Goal: Task Accomplishment & Management: Manage account settings

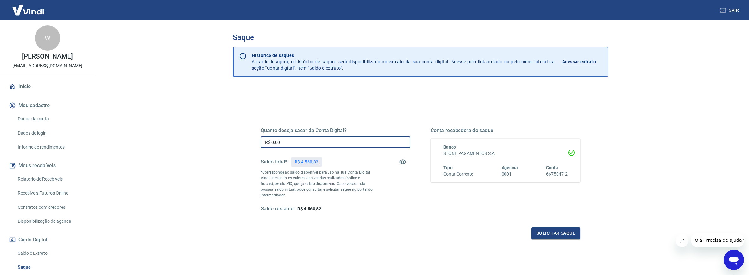
click at [361, 144] on input "R$ 0,00" at bounding box center [336, 142] width 150 height 12
type input "R$ 4.560,00"
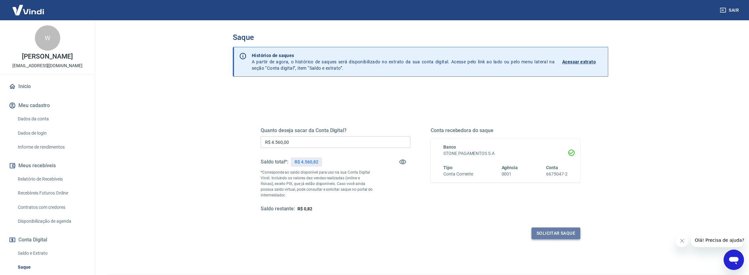
click at [553, 232] on button "Solicitar saque" at bounding box center [556, 234] width 49 height 12
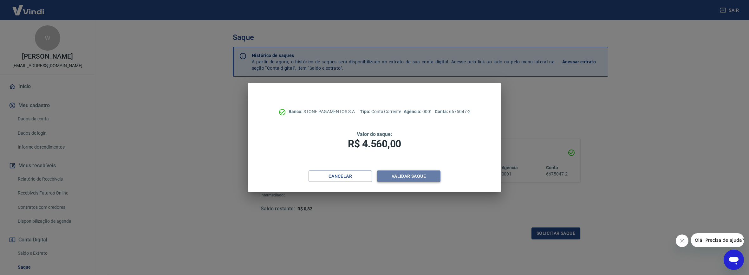
click at [415, 177] on button "Validar saque" at bounding box center [408, 177] width 63 height 12
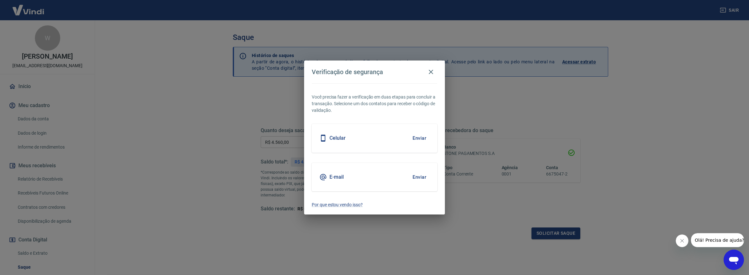
click at [417, 177] on button "Enviar" at bounding box center [419, 177] width 21 height 13
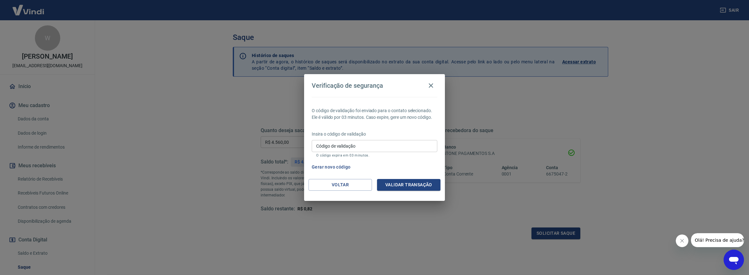
click at [388, 145] on input "Código de validação" at bounding box center [375, 146] width 126 height 12
type input "243819"
click at [413, 184] on button "Validar transação" at bounding box center [408, 185] width 63 height 12
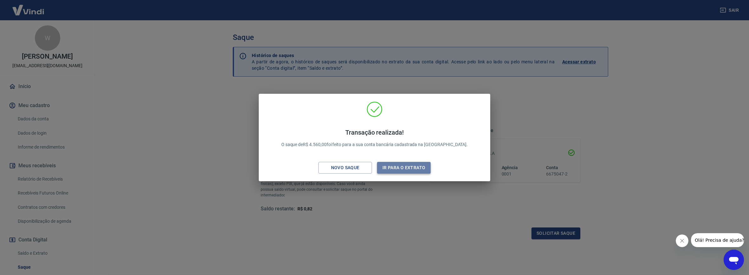
click at [410, 169] on button "Ir para o extrato" at bounding box center [404, 168] width 54 height 12
